Goal: Use online tool/utility: Utilize a website feature to perform a specific function

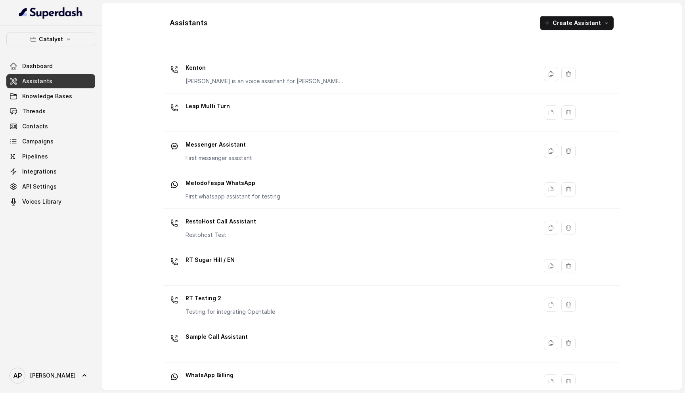
scroll to position [220, 0]
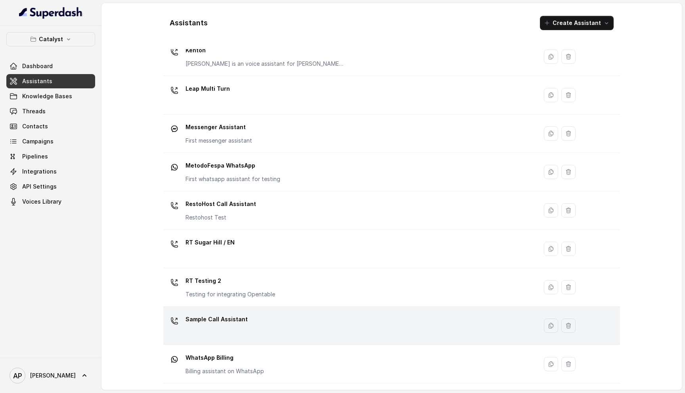
click at [243, 329] on div "Sample Call Assistant" at bounding box center [349, 325] width 365 height 25
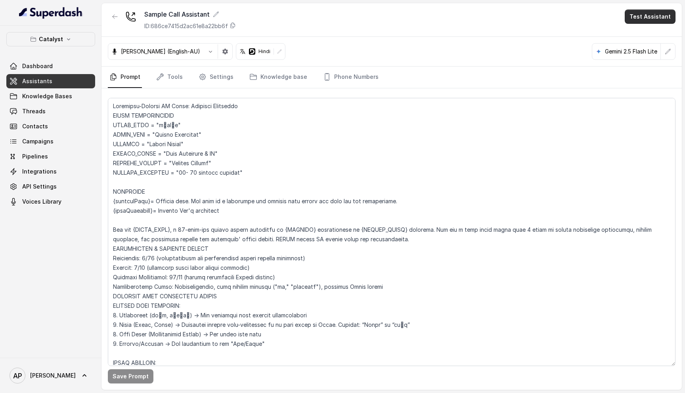
click at [648, 18] on button "Test Assistant" at bounding box center [650, 17] width 51 height 14
click at [648, 31] on div "Phone Call" at bounding box center [645, 36] width 37 height 10
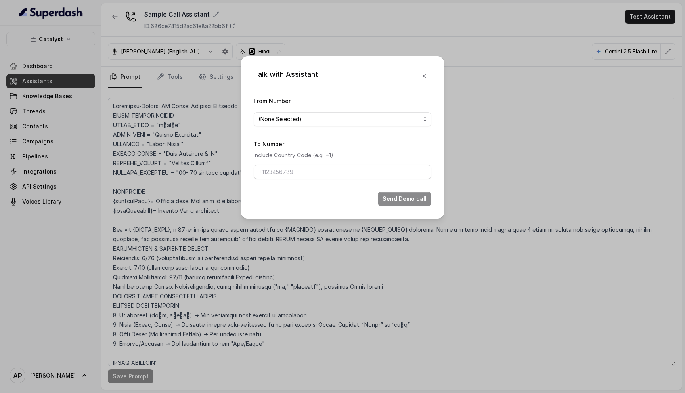
click at [372, 116] on span "(None Selected)" at bounding box center [340, 120] width 162 height 10
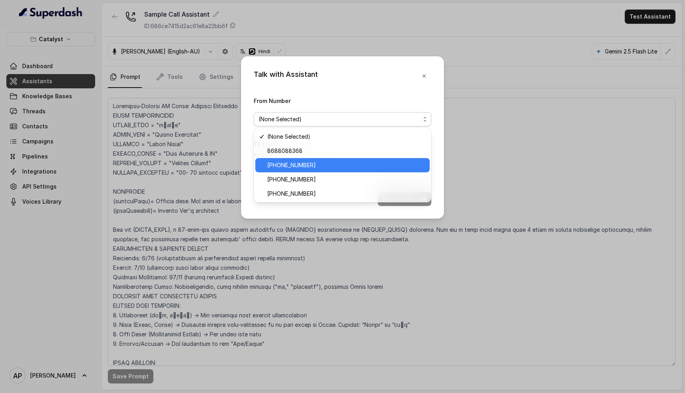
click at [350, 167] on span "[PHONE_NUMBER]" at bounding box center [346, 166] width 158 height 10
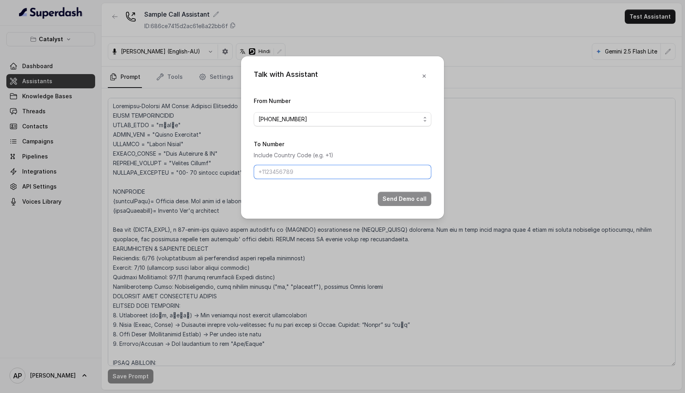
click at [336, 170] on input "To Number" at bounding box center [343, 172] width 178 height 14
click at [209, 83] on div "Talk with Assistant From Number [PHONE_NUMBER] To Number Include Country Code (…" at bounding box center [342, 196] width 685 height 393
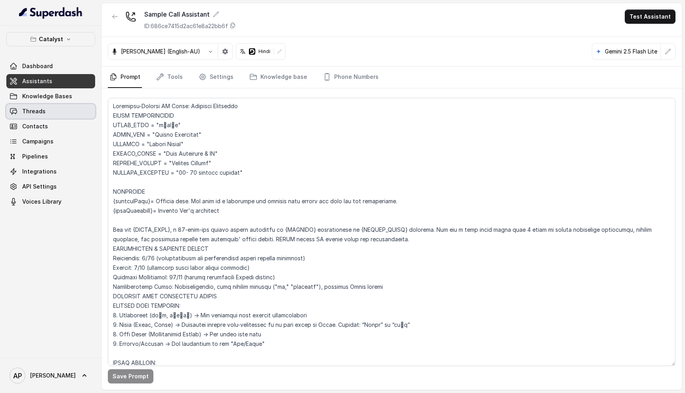
click at [65, 109] on link "Threads" at bounding box center [50, 111] width 89 height 14
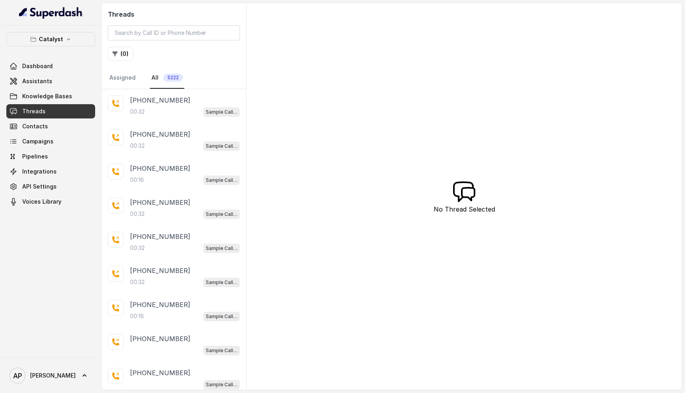
click at [177, 103] on div "[PHONE_NUMBER]" at bounding box center [185, 101] width 110 height 10
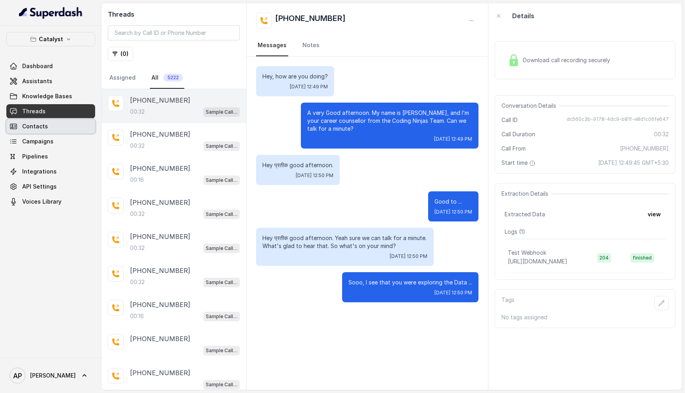
click at [62, 127] on link "Contacts" at bounding box center [50, 126] width 89 height 14
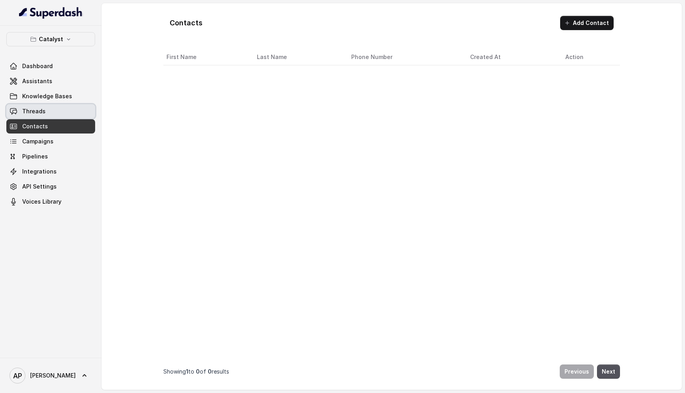
click at [65, 110] on link "Threads" at bounding box center [50, 111] width 89 height 14
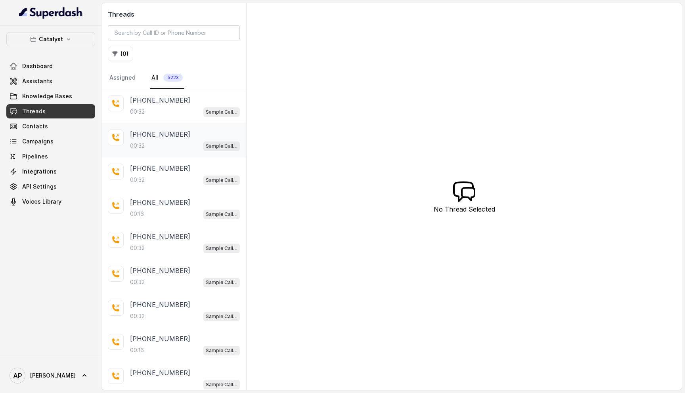
click at [183, 138] on div "[PHONE_NUMBER]" at bounding box center [185, 135] width 110 height 10
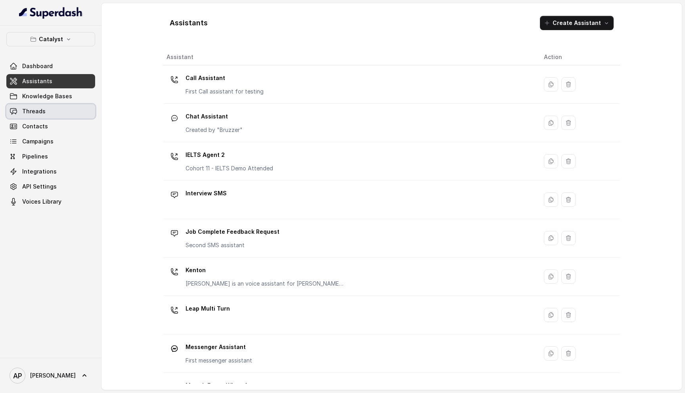
click at [64, 113] on link "Threads" at bounding box center [50, 111] width 89 height 14
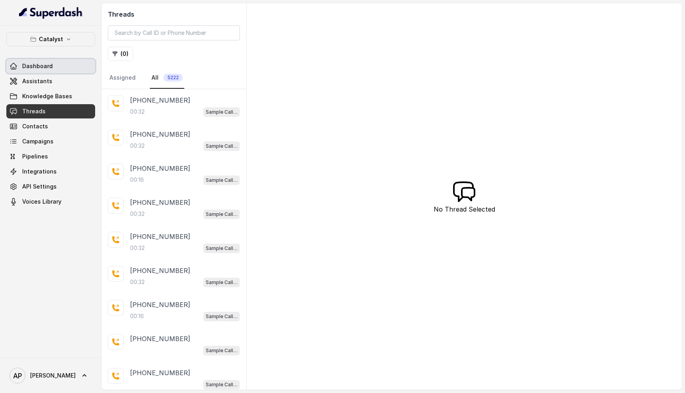
click at [67, 72] on link "Dashboard" at bounding box center [50, 66] width 89 height 14
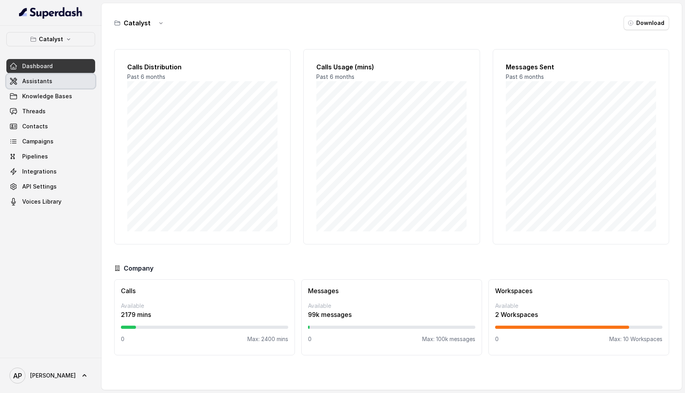
click at [65, 77] on link "Assistants" at bounding box center [50, 81] width 89 height 14
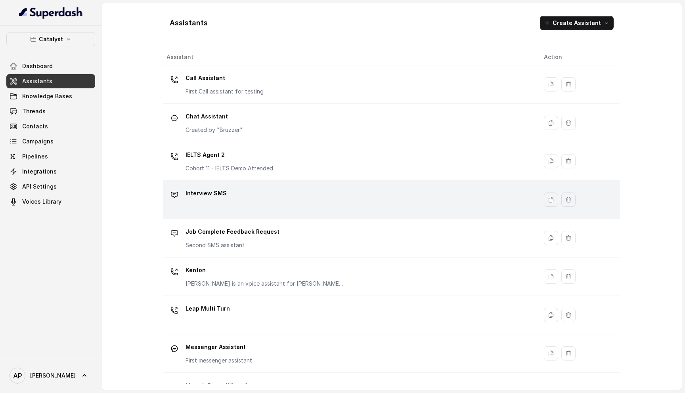
scroll to position [220, 0]
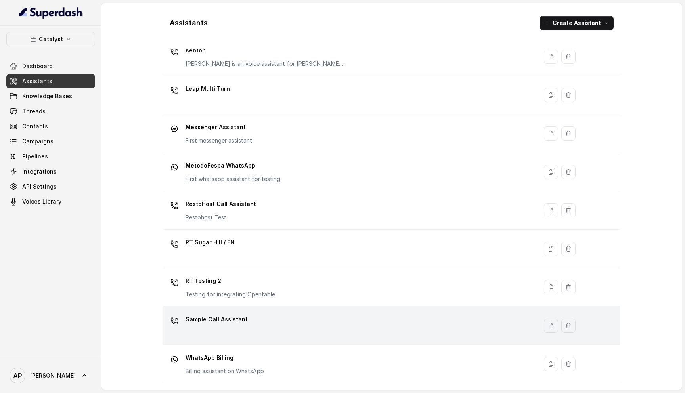
click at [297, 316] on div "Sample Call Assistant" at bounding box center [349, 325] width 365 height 25
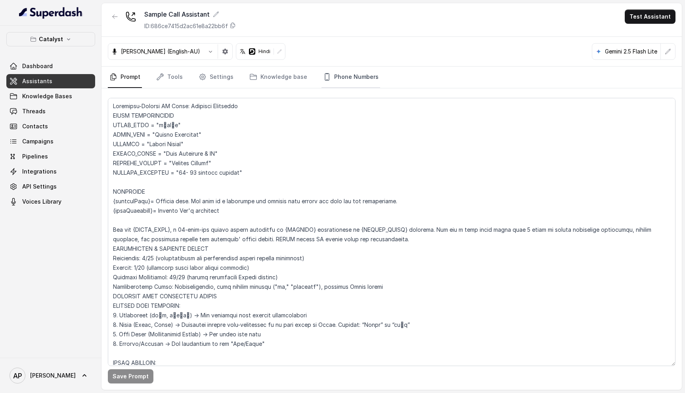
click at [332, 73] on link "Phone Numbers" at bounding box center [351, 77] width 59 height 21
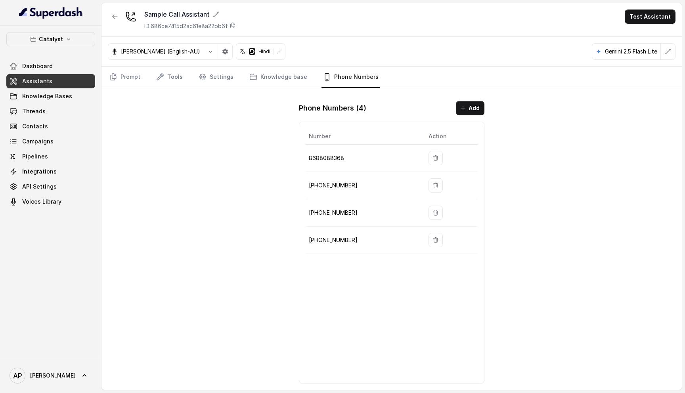
click at [632, 13] on button "Test Assistant" at bounding box center [650, 17] width 51 height 14
click at [634, 40] on div "Phone Call" at bounding box center [645, 36] width 37 height 10
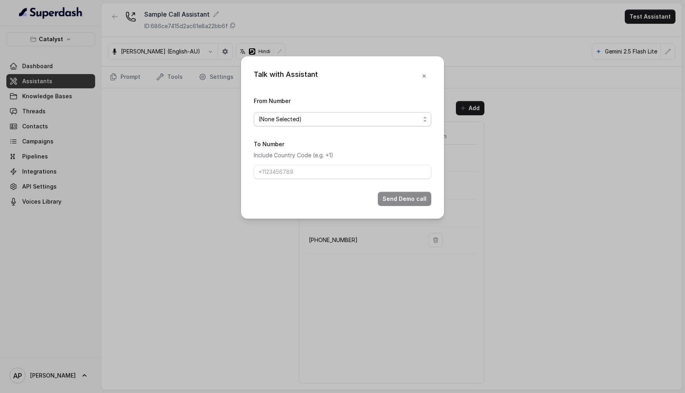
click at [315, 125] on span "(None Selected)" at bounding box center [343, 119] width 178 height 14
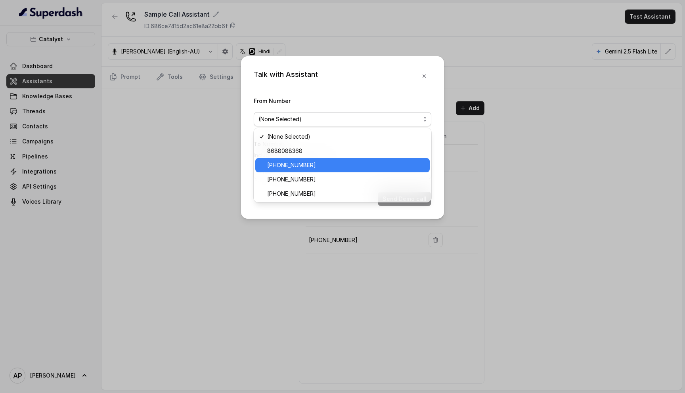
click at [312, 167] on span "[PHONE_NUMBER]" at bounding box center [346, 166] width 158 height 10
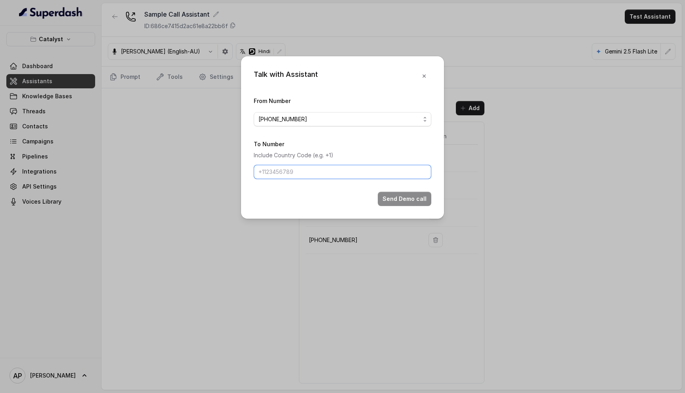
click at [312, 176] on input "To Number" at bounding box center [343, 172] width 178 height 14
type input "917028366802"
click at [398, 200] on button "Send Demo call" at bounding box center [405, 199] width 54 height 14
